Goal: Transaction & Acquisition: Purchase product/service

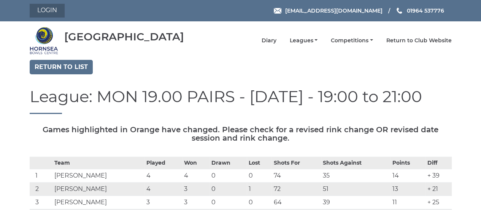
click at [55, 12] on link "Login" at bounding box center [47, 11] width 35 height 14
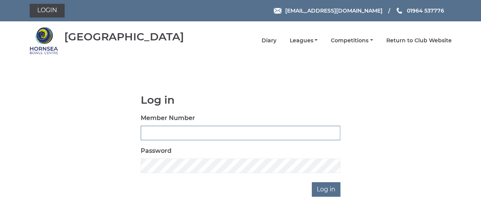
type input "0141"
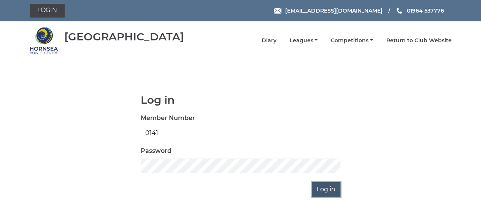
click at [332, 192] on input "Log in" at bounding box center [326, 189] width 29 height 14
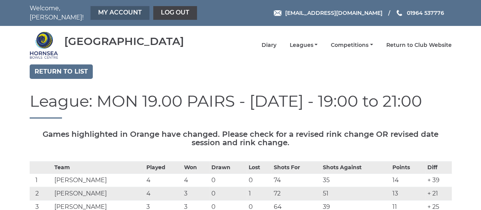
click at [121, 10] on link "My Account" at bounding box center [120, 13] width 59 height 14
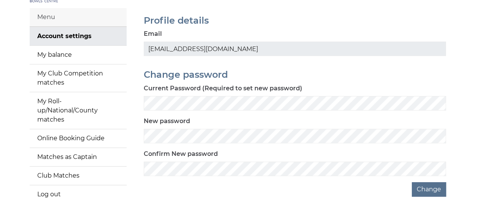
scroll to position [56, 0]
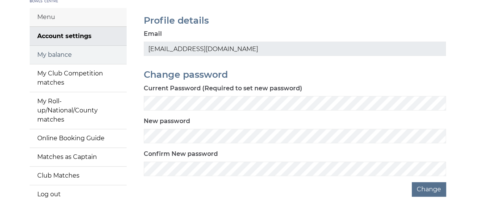
click at [65, 49] on link "My balance" at bounding box center [78, 55] width 97 height 18
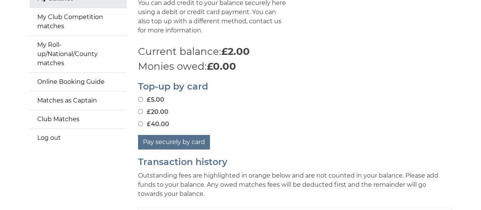
scroll to position [116, 0]
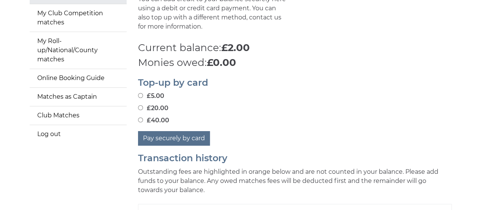
click at [140, 105] on input "£20.00" at bounding box center [140, 107] width 5 height 5
radio input "true"
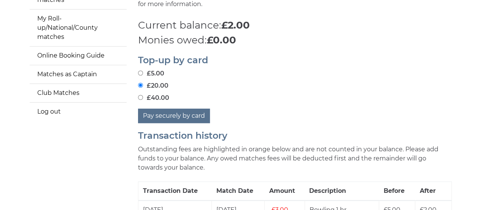
scroll to position [139, 0]
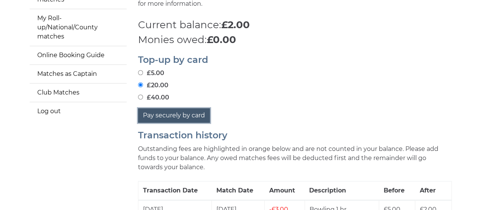
click at [188, 108] on button "Pay securely by card" at bounding box center [174, 115] width 72 height 14
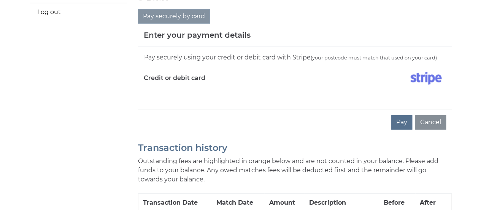
scroll to position [240, 0]
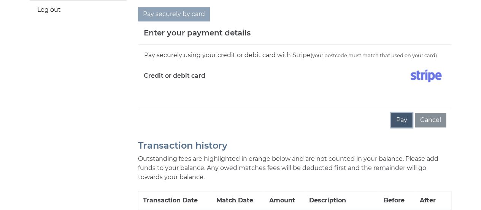
click at [402, 118] on button "Pay" at bounding box center [401, 120] width 21 height 14
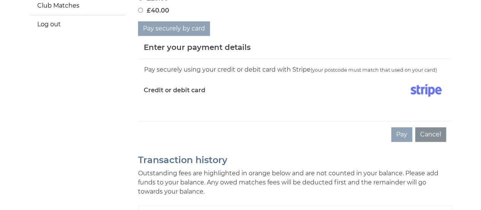
scroll to position [223, 0]
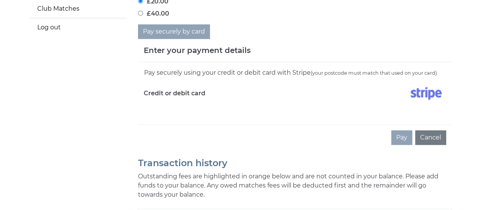
click at [434, 131] on button "Cancel" at bounding box center [430, 137] width 31 height 14
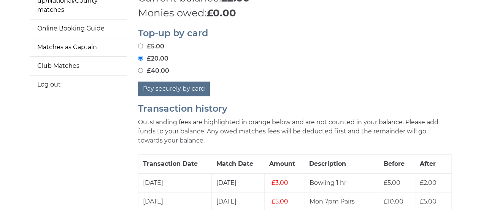
scroll to position [165, 0]
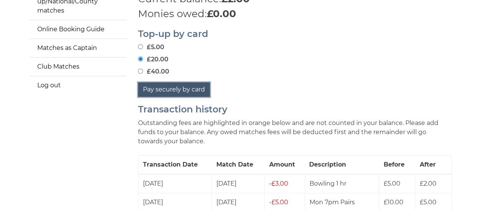
click at [188, 84] on button "Pay securely by card" at bounding box center [174, 89] width 72 height 14
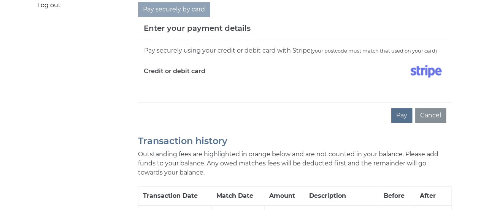
scroll to position [245, 0]
click at [403, 109] on button "Pay" at bounding box center [401, 115] width 21 height 14
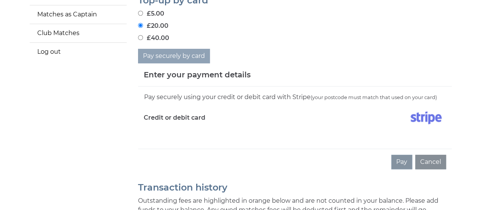
scroll to position [200, 0]
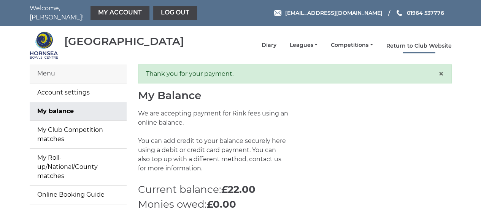
click at [421, 43] on link "Return to Club Website" at bounding box center [418, 45] width 65 height 7
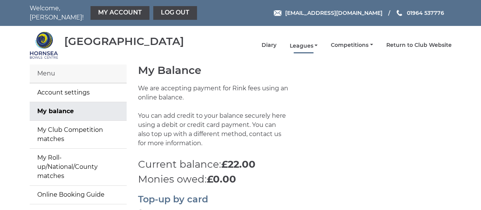
click at [318, 42] on link "Leagues" at bounding box center [303, 45] width 28 height 7
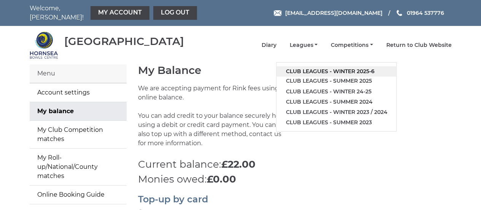
click at [375, 66] on link "Club leagues - Winter 2025-6" at bounding box center [337, 71] width 120 height 10
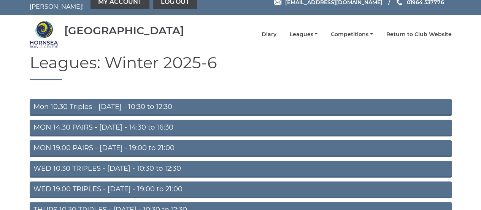
scroll to position [8, 0]
